Goal: Check status: Check status

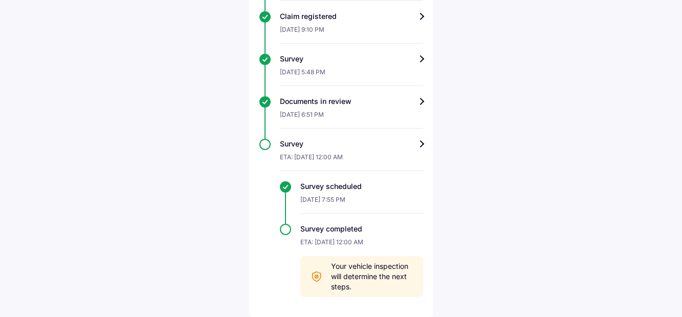
scroll to position [314, 0]
click at [420, 97] on div "Documents in review" at bounding box center [351, 101] width 143 height 10
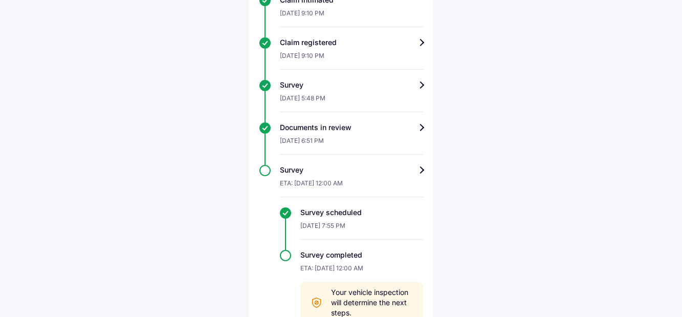
scroll to position [314, 0]
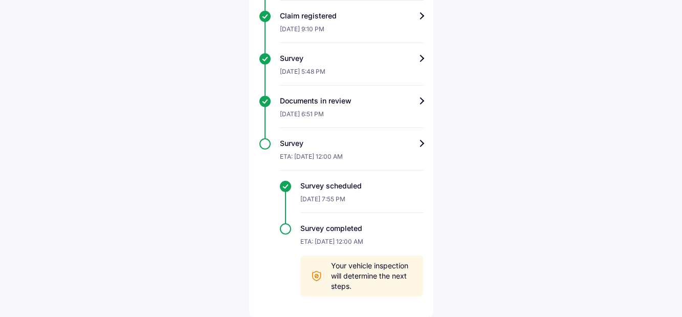
click at [422, 141] on div "Survey" at bounding box center [351, 143] width 143 height 10
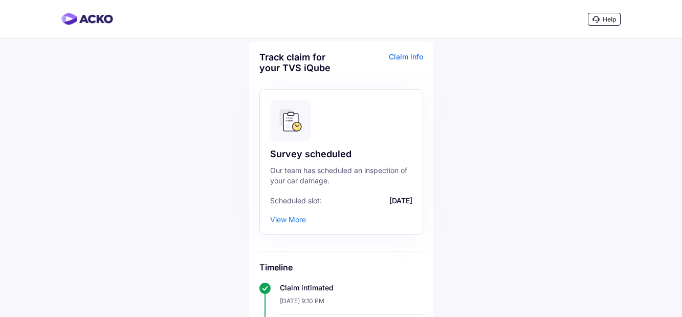
click at [288, 218] on div "View More" at bounding box center [288, 219] width 36 height 9
click at [291, 217] on div "View More" at bounding box center [288, 219] width 36 height 9
